Goal: Navigation & Orientation: Find specific page/section

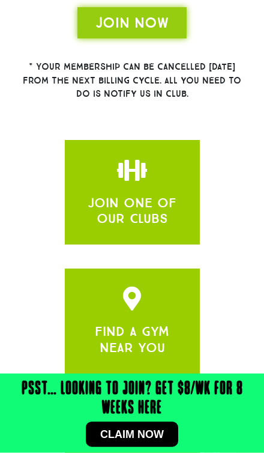
scroll to position [440, 0]
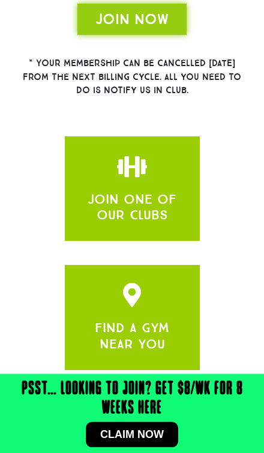
click at [172, 170] on div at bounding box center [132, 168] width 99 height 28
click at [166, 20] on span "JOIN NOW" at bounding box center [131, 19] width 73 height 19
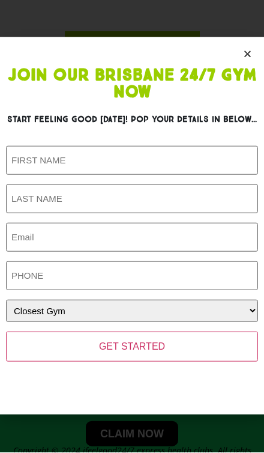
scroll to position [544, 0]
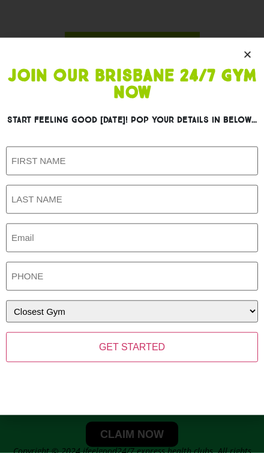
click at [243, 322] on select "Closest Gym Alexandra Hills Calamvale Coopers Plains Middle Park Oxenford Oxley…" at bounding box center [132, 311] width 252 height 22
click at [260, 79] on section "Join Our Brisbane 24/7 Gym Now Start feeling good today! Pop your details in be…" at bounding box center [132, 226] width 264 height 377
click at [249, 74] on section "Join Our Brisbane 24/7 Gym Now Start feeling good today! Pop your details in be…" at bounding box center [132, 226] width 264 height 377
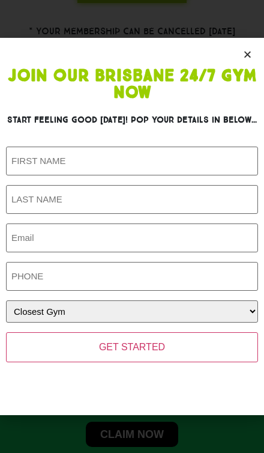
scroll to position [457, 0]
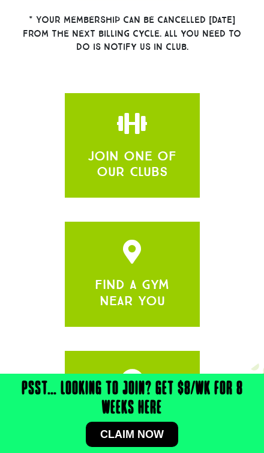
scroll to position [482, 0]
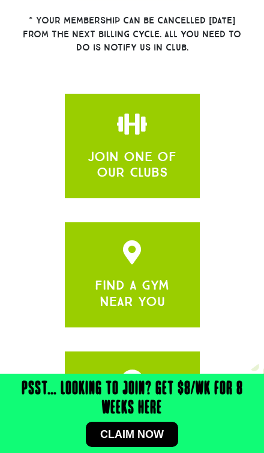
click at [161, 285] on link "FIND A GYM NEAR YOU" at bounding box center [132, 293] width 74 height 32
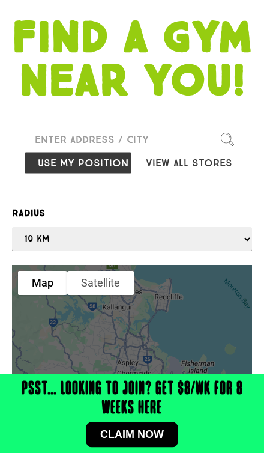
scroll to position [193, 0]
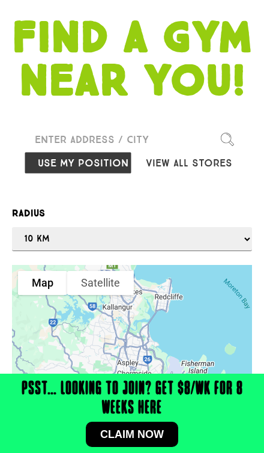
click at [107, 174] on button "Use my position" at bounding box center [78, 162] width 108 height 23
click at [109, 151] on input "Please enter a valid address" at bounding box center [132, 139] width 216 height 24
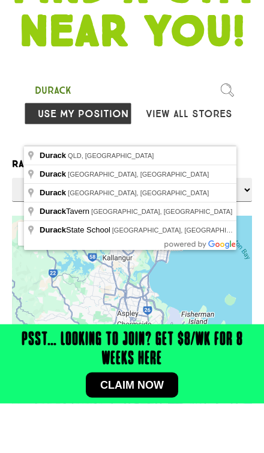
type input "Durack QLD, [GEOGRAPHIC_DATA]"
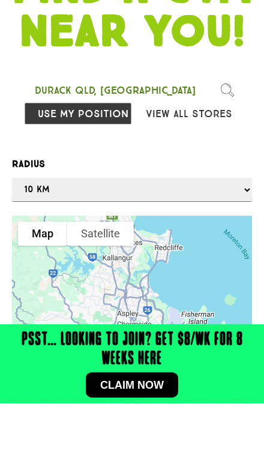
scroll to position [243, 0]
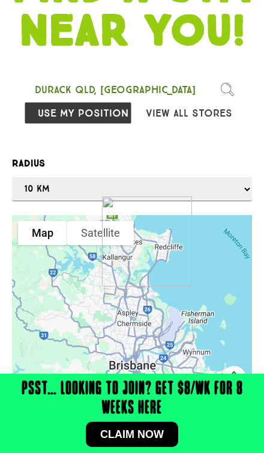
click at [106, 124] on button "Use my position" at bounding box center [78, 112] width 108 height 23
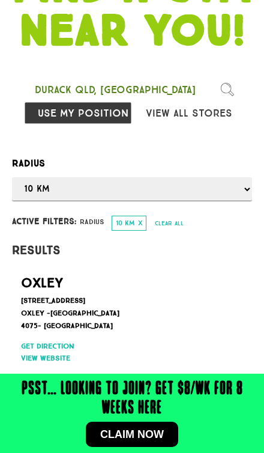
click at [231, 96] on img at bounding box center [227, 89] width 13 height 13
click at [226, 96] on img at bounding box center [227, 89] width 13 height 13
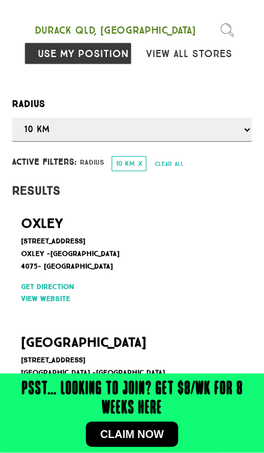
scroll to position [302, 0]
click at [69, 292] on link "Get direction" at bounding box center [129, 286] width 216 height 11
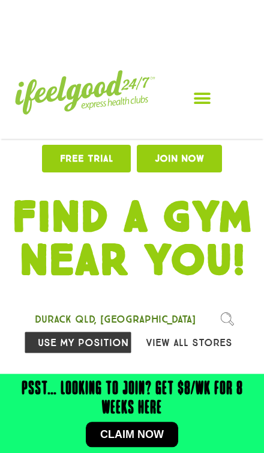
scroll to position [0, 0]
